Goal: Transaction & Acquisition: Purchase product/service

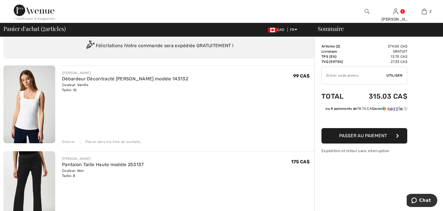
scroll to position [29, 0]
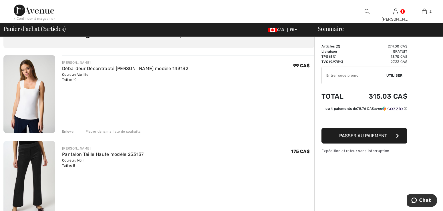
click at [73, 130] on div "Enlever" at bounding box center [68, 131] width 13 height 5
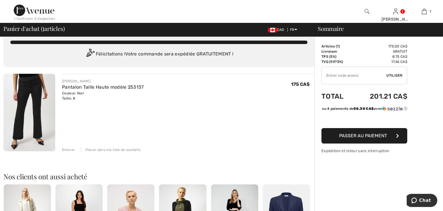
scroll to position [0, 0]
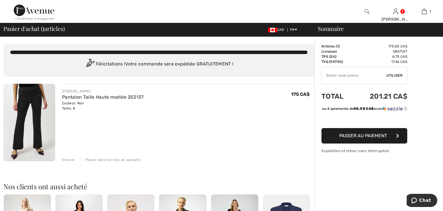
click at [336, 142] on button "Passer au paiement" at bounding box center [364, 135] width 86 height 15
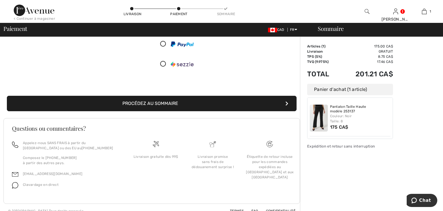
scroll to position [86, 0]
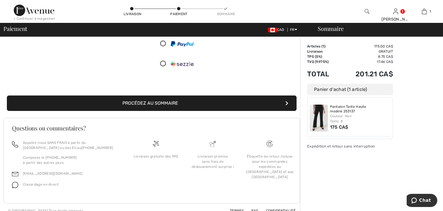
click at [156, 102] on button "Procédez au sommaire" at bounding box center [152, 103] width 290 height 15
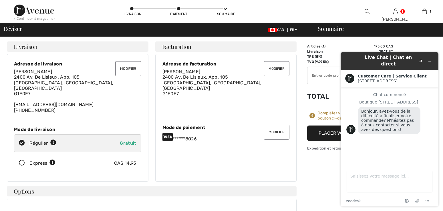
click at [222, 167] on div "Modifier Adresse de facturation Diane Caron 2400 Av. De Lisieux, App. 105 Québe…" at bounding box center [226, 118] width 142 height 128
click at [355, 45] on td "175.00 CA$" at bounding box center [366, 46] width 54 height 5
click at [421, 60] on icon "Created with Sketch." at bounding box center [420, 61] width 3 height 3
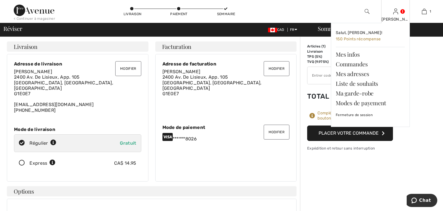
click at [397, 13] on img at bounding box center [395, 11] width 5 height 7
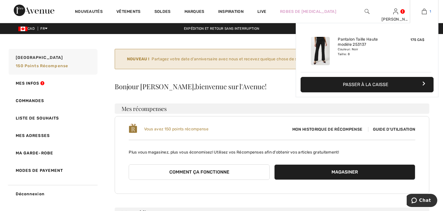
click at [423, 13] on img at bounding box center [424, 11] width 5 height 7
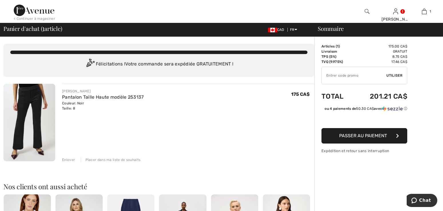
click at [65, 160] on div "Enlever" at bounding box center [68, 159] width 13 height 5
